Goal: Check status: Check status

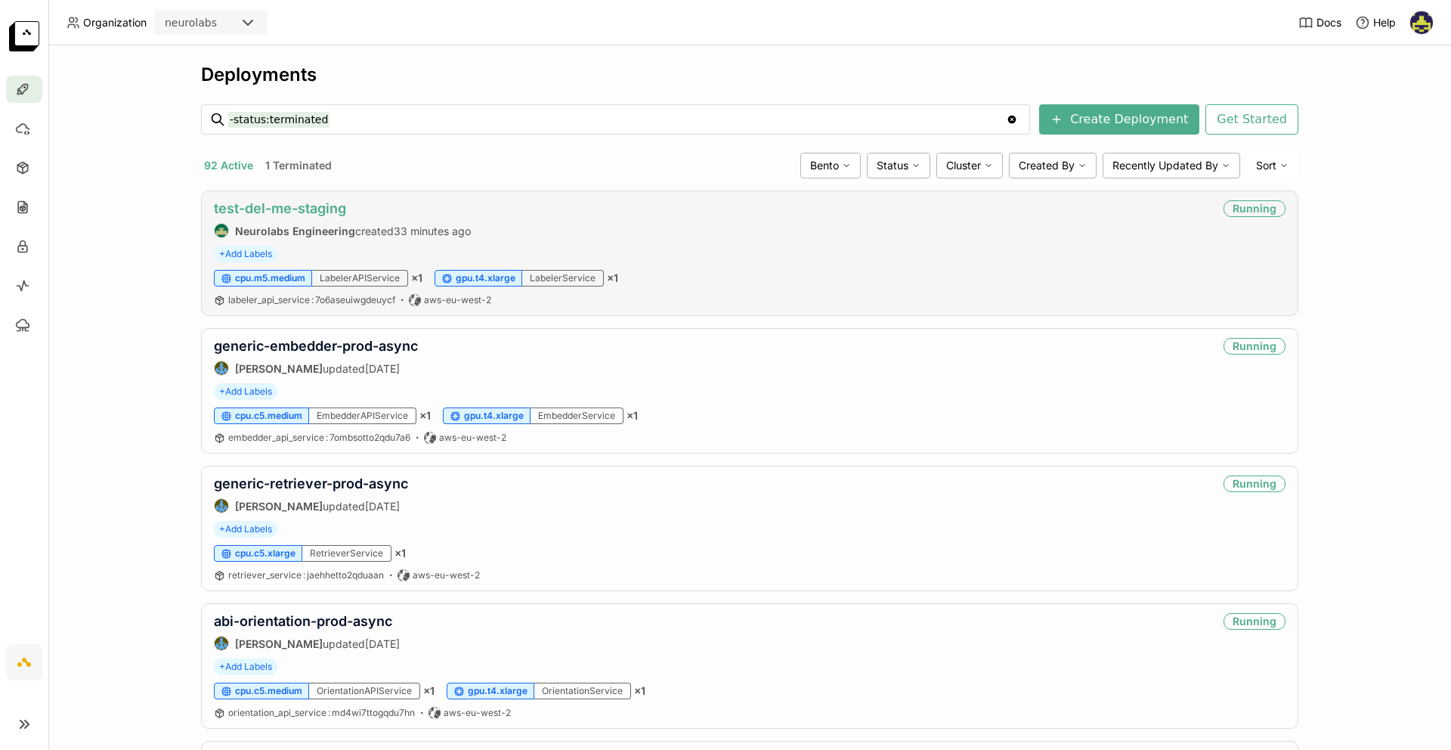
click at [278, 206] on link "test-del-me-staging" at bounding box center [280, 208] width 132 height 16
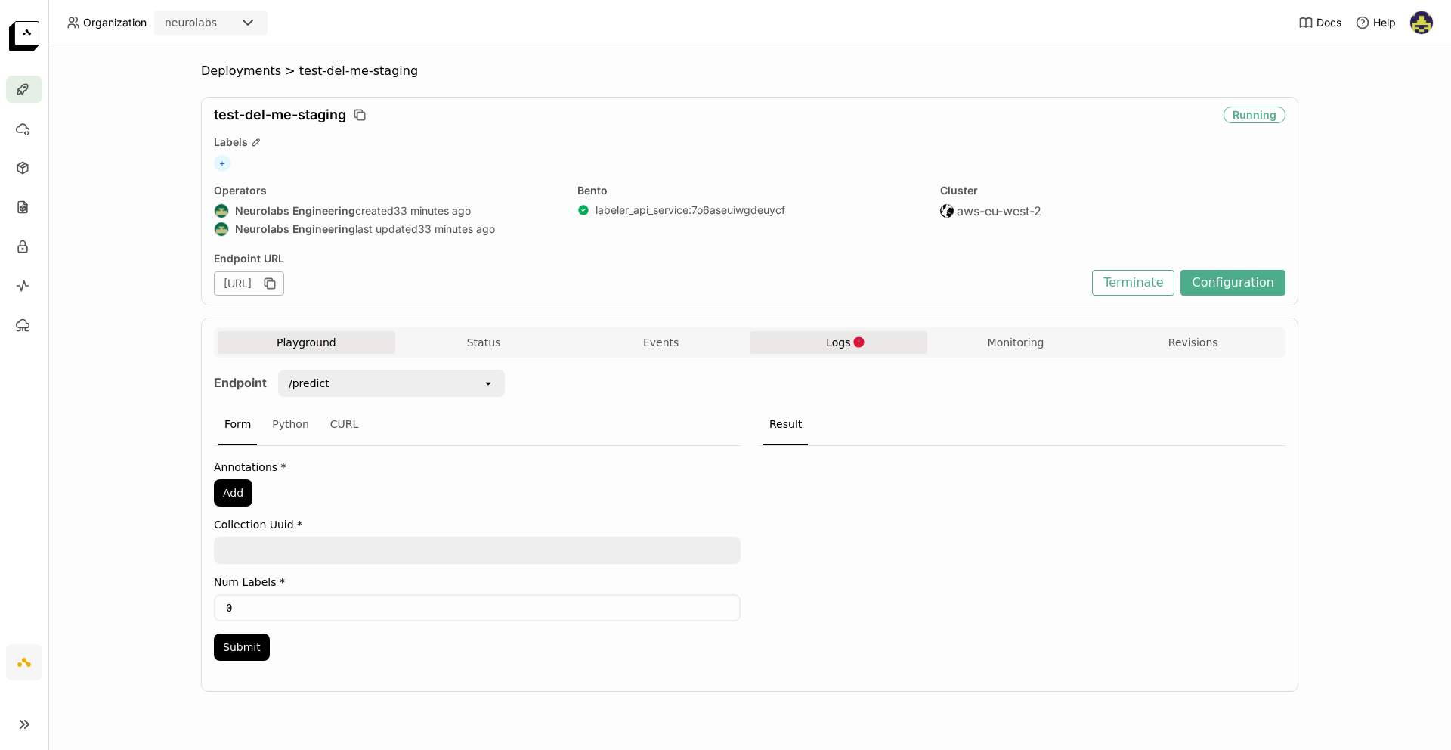
click at [872, 347] on button "Logs" at bounding box center [839, 342] width 178 height 23
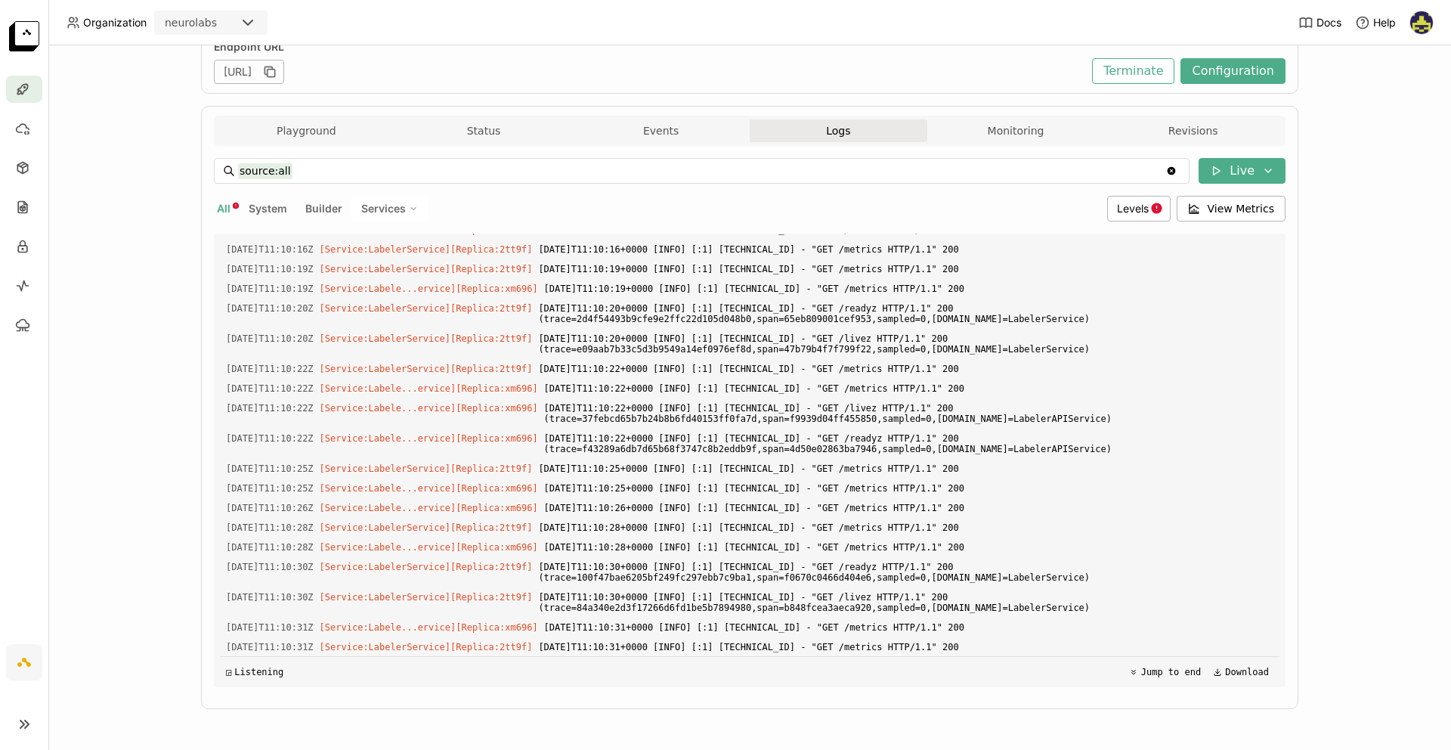
scroll to position [2104, 0]
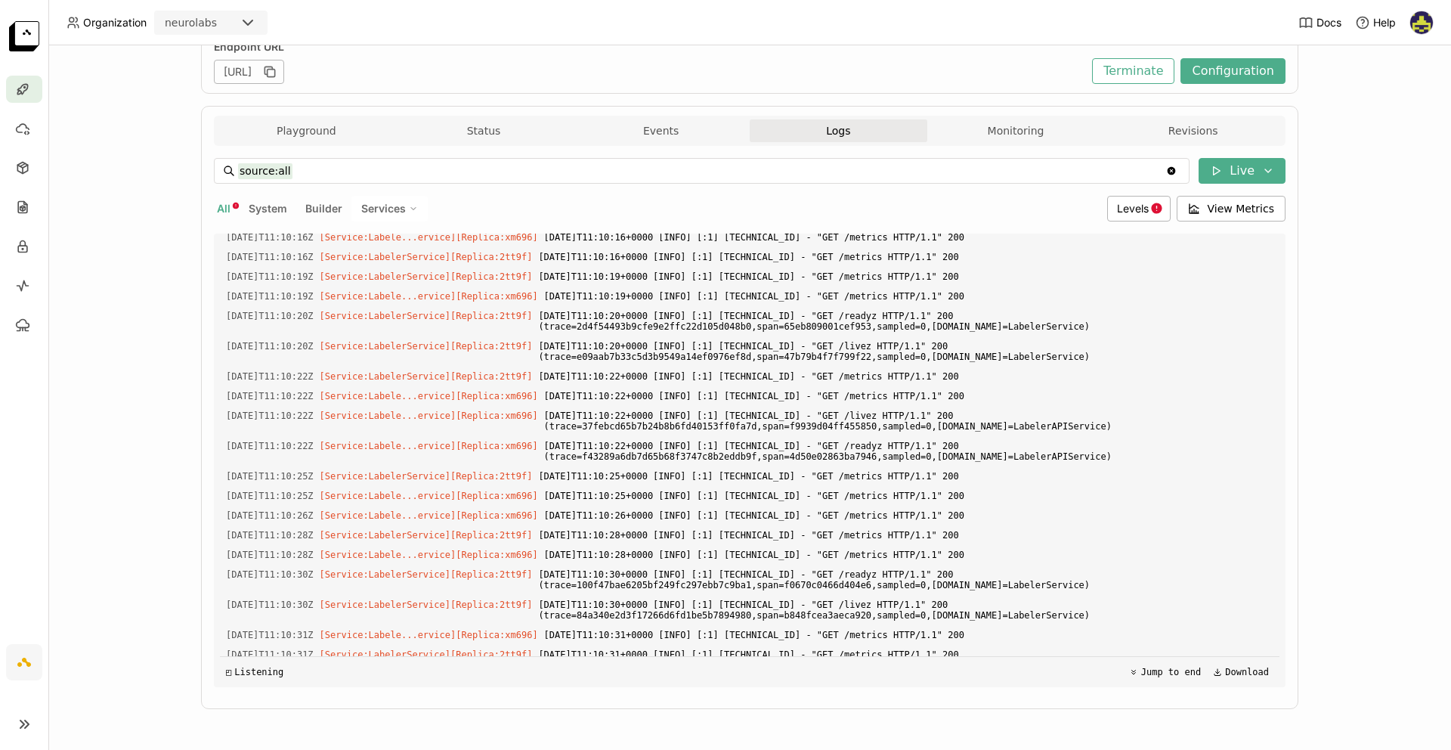
click at [409, 207] on icon at bounding box center [413, 208] width 9 height 9
click at [226, 210] on button "All" at bounding box center [224, 209] width 20 height 20
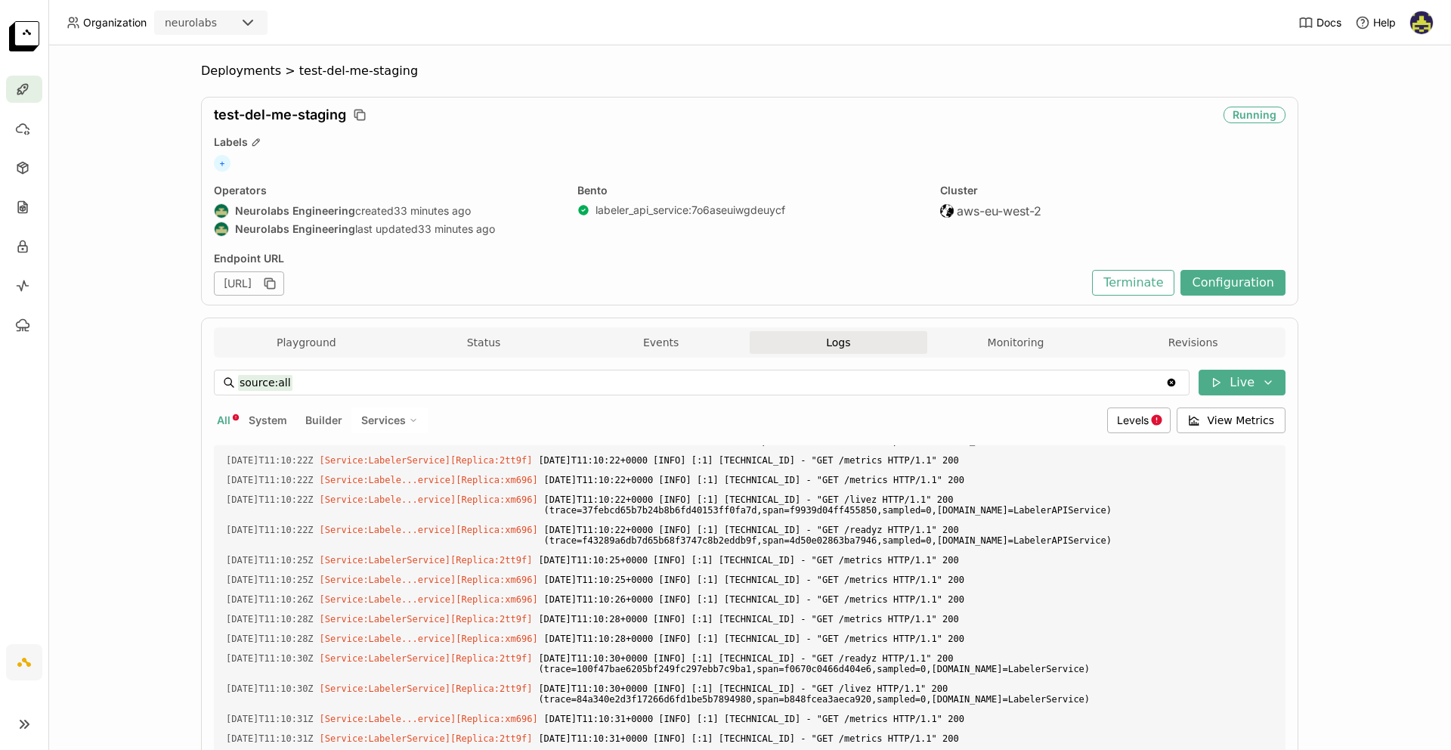
scroll to position [2032, 0]
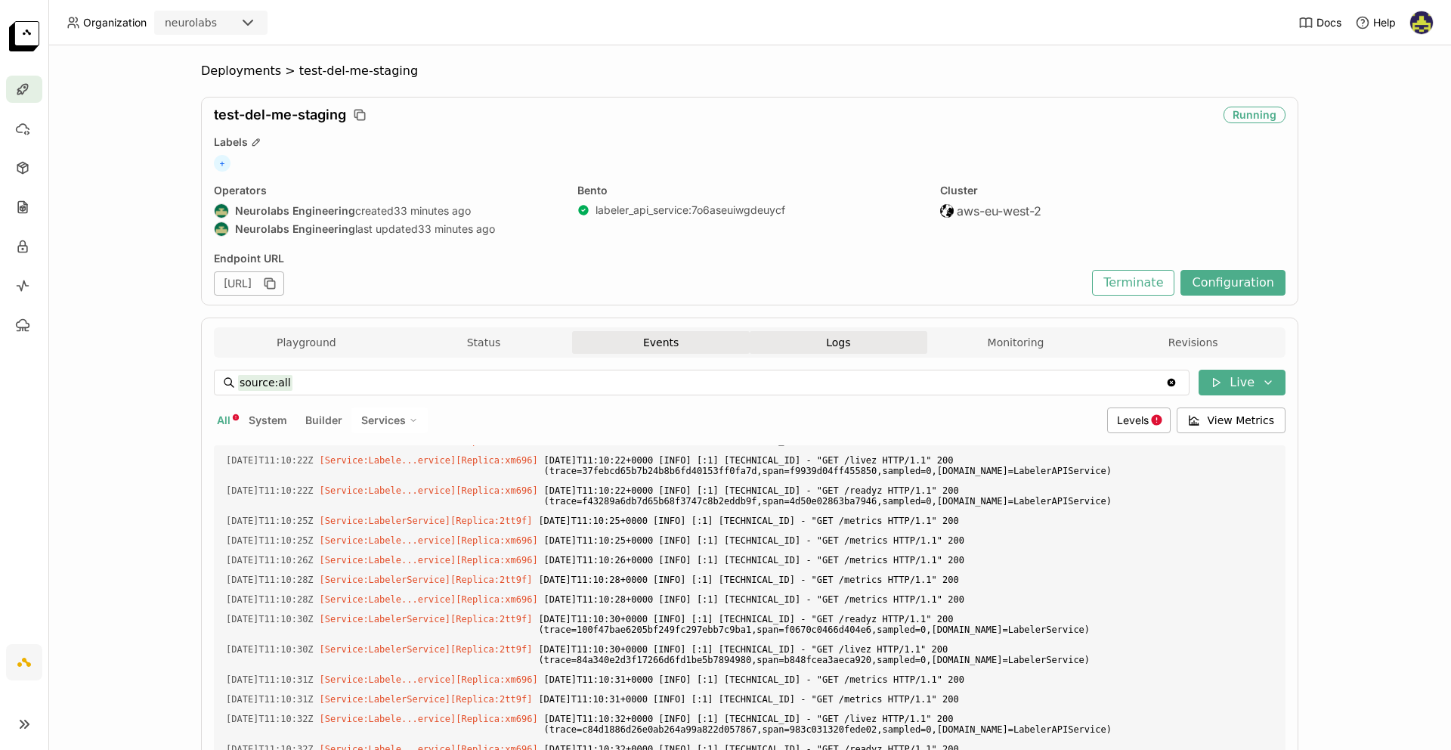
click at [685, 345] on button "Events" at bounding box center [661, 342] width 178 height 23
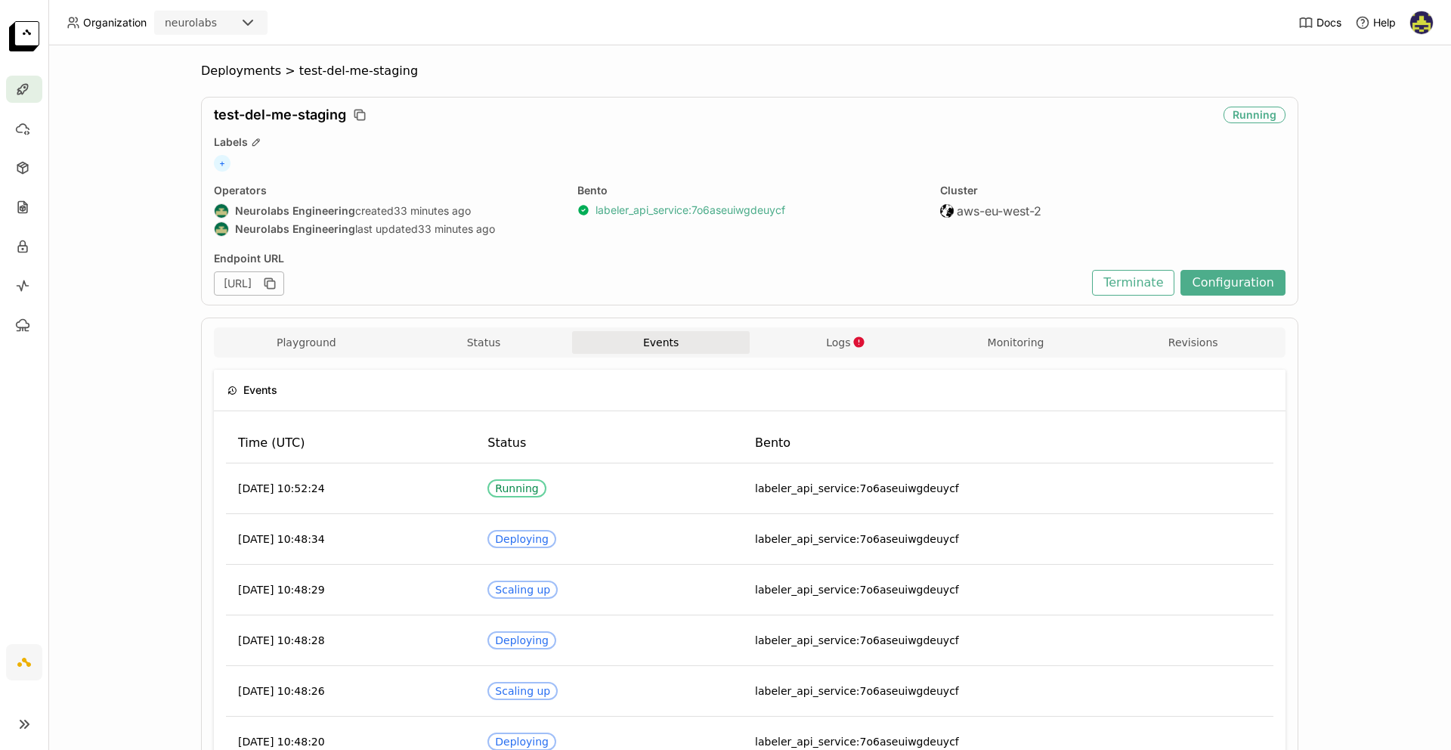
click at [623, 209] on link "labeler_api_service : 7o6aseuiwgdeuycf" at bounding box center [690, 210] width 190 height 14
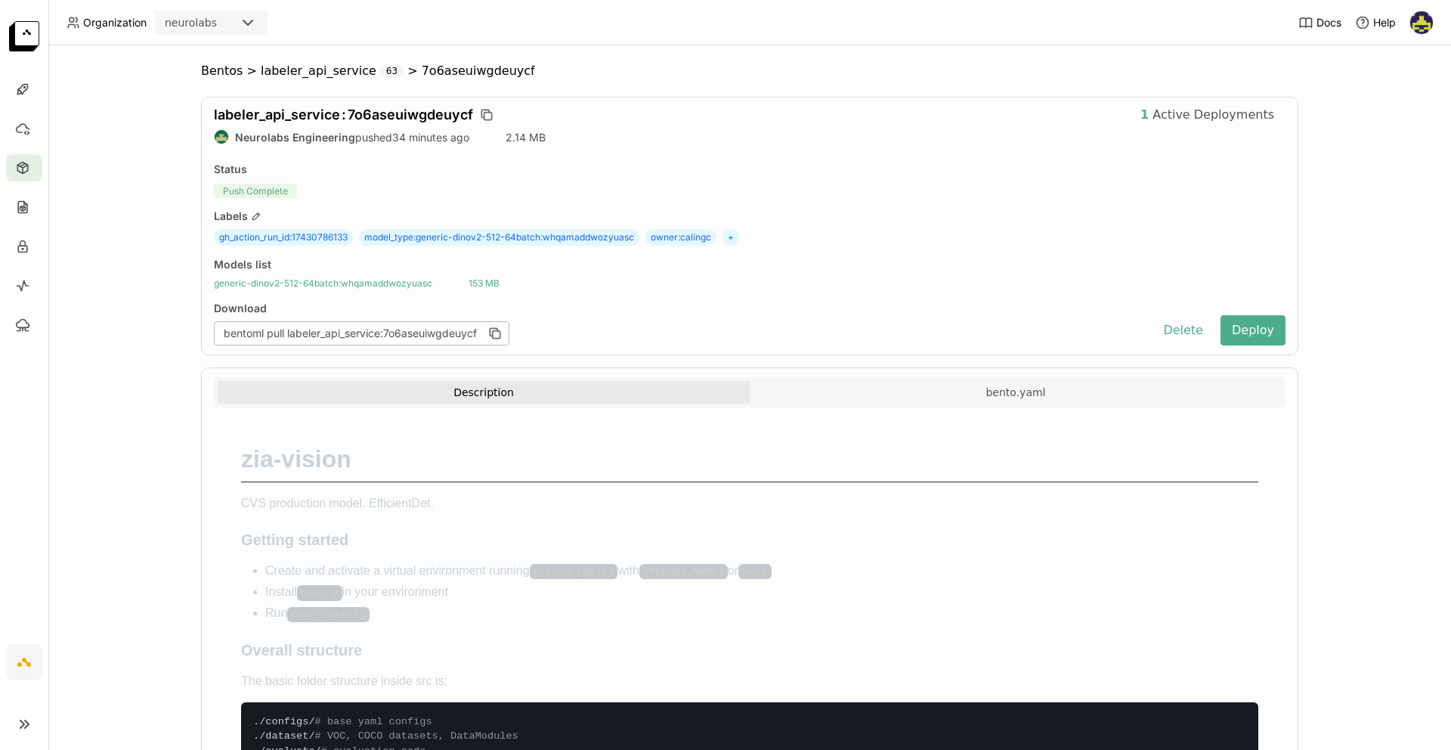
click at [283, 280] on span "generic-dinov2-512-64batch : whqamaddwozyuasc" at bounding box center [323, 283] width 218 height 12
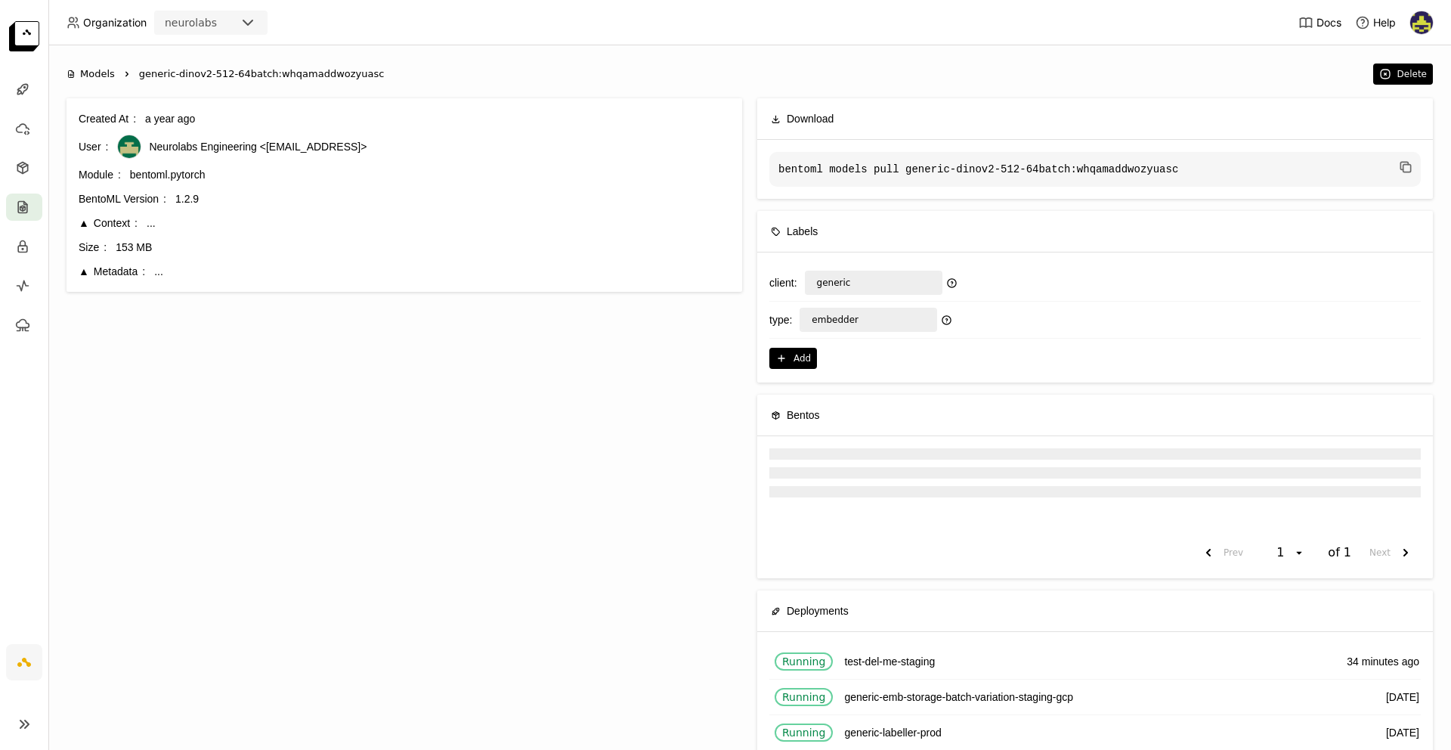
click at [81, 272] on div "Metadata" at bounding box center [112, 271] width 66 height 17
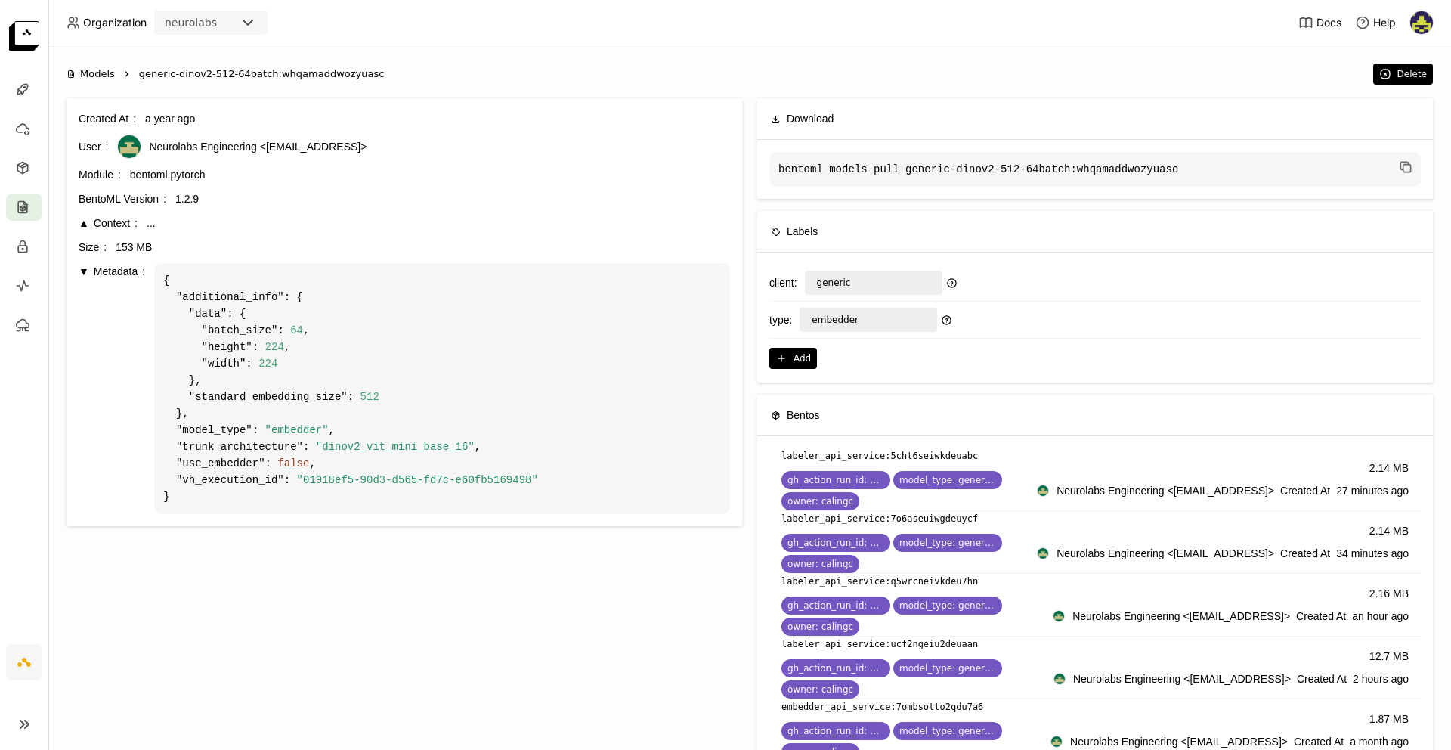
click at [252, 483] on span ""vh_execution_id"" at bounding box center [230, 480] width 108 height 12
click at [320, 482] on span ""01918ef5-90d3-d565-fd7c-e60fb5169498"" at bounding box center [417, 480] width 241 height 12
